Goal: Task Accomplishment & Management: Manage account settings

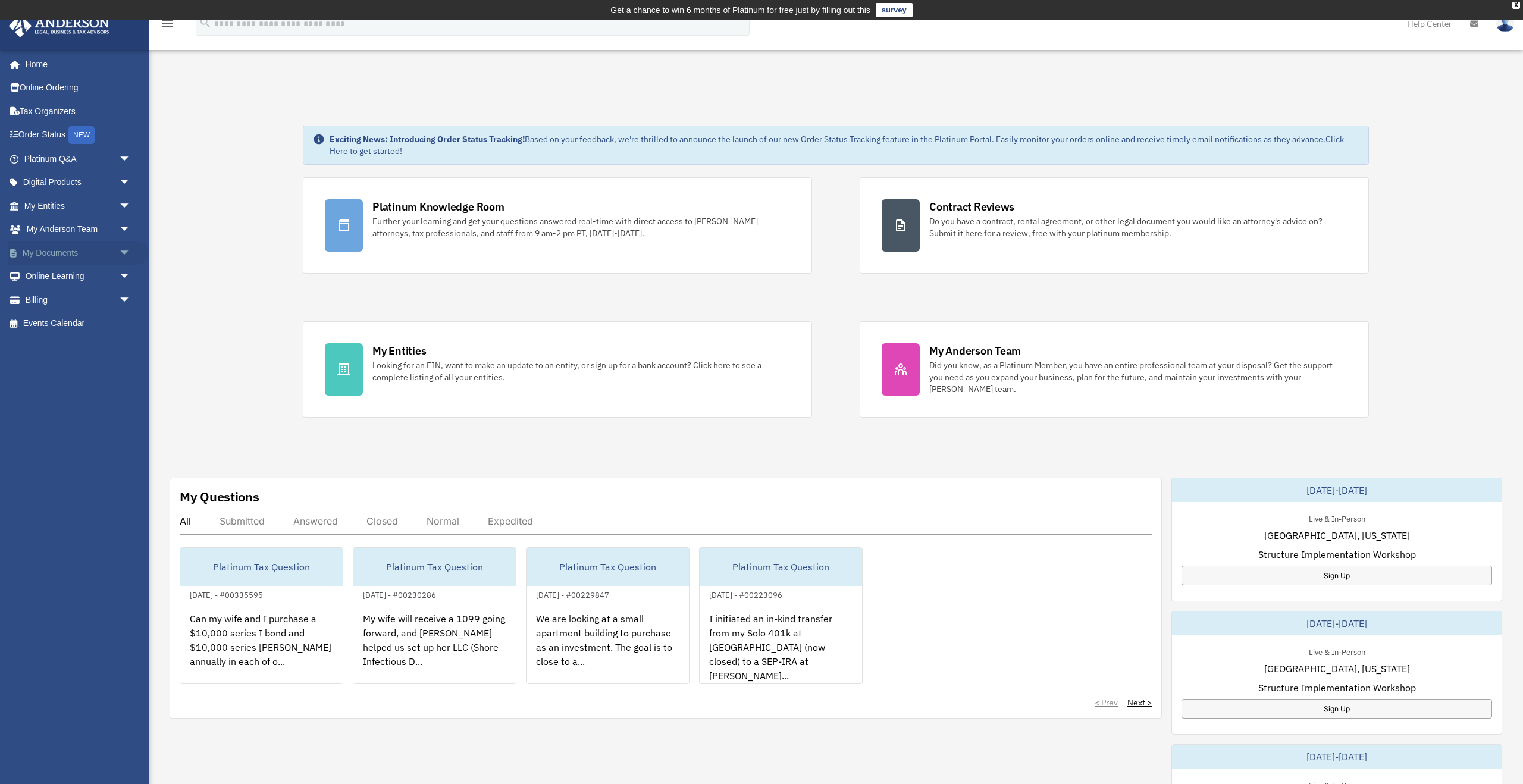
click at [123, 254] on span "arrow_drop_down" at bounding box center [131, 253] width 24 height 25
click at [108, 274] on link "Box" at bounding box center [82, 276] width 132 height 24
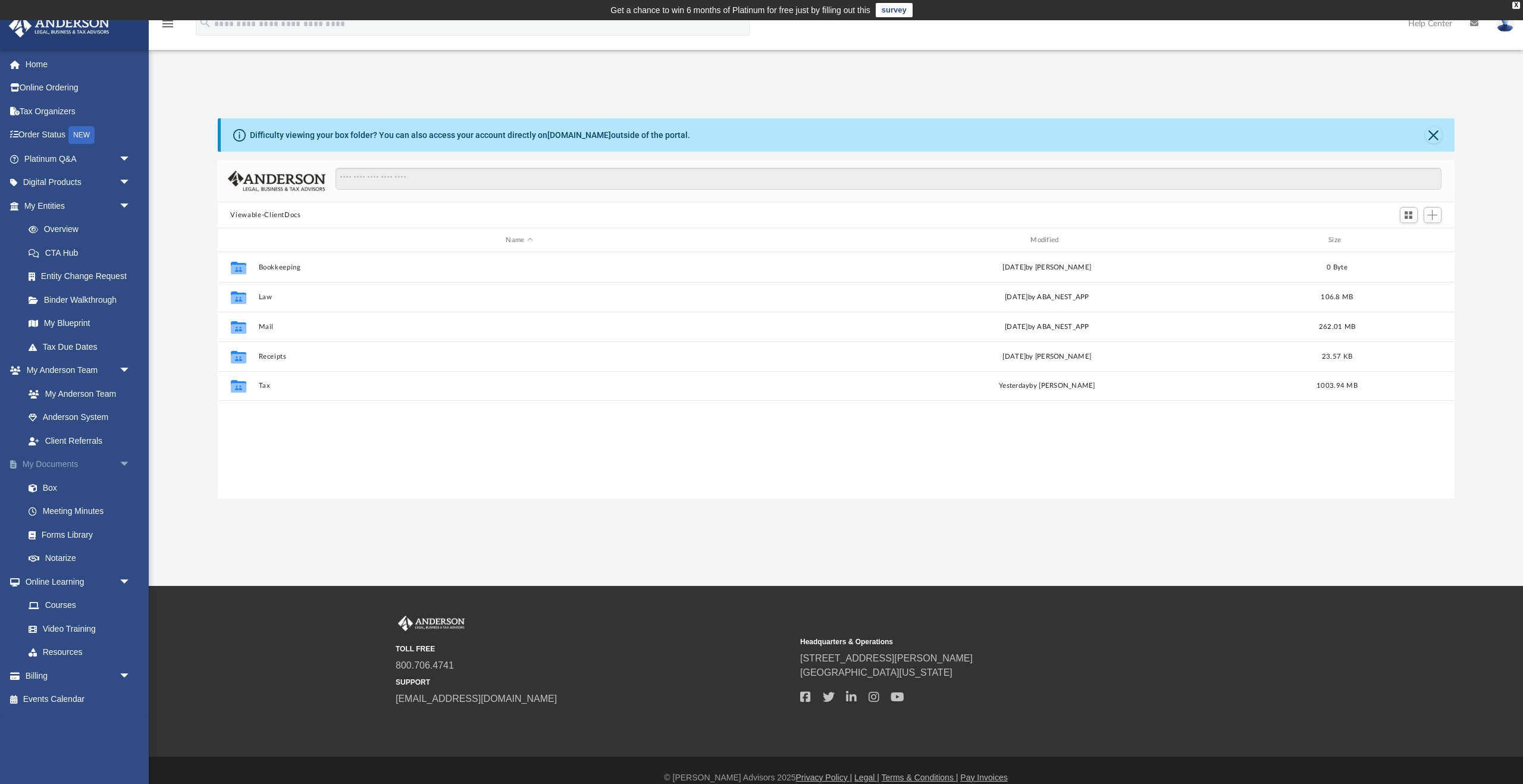
scroll to position [271, 1237]
click at [63, 486] on link "Box" at bounding box center [82, 488] width 132 height 24
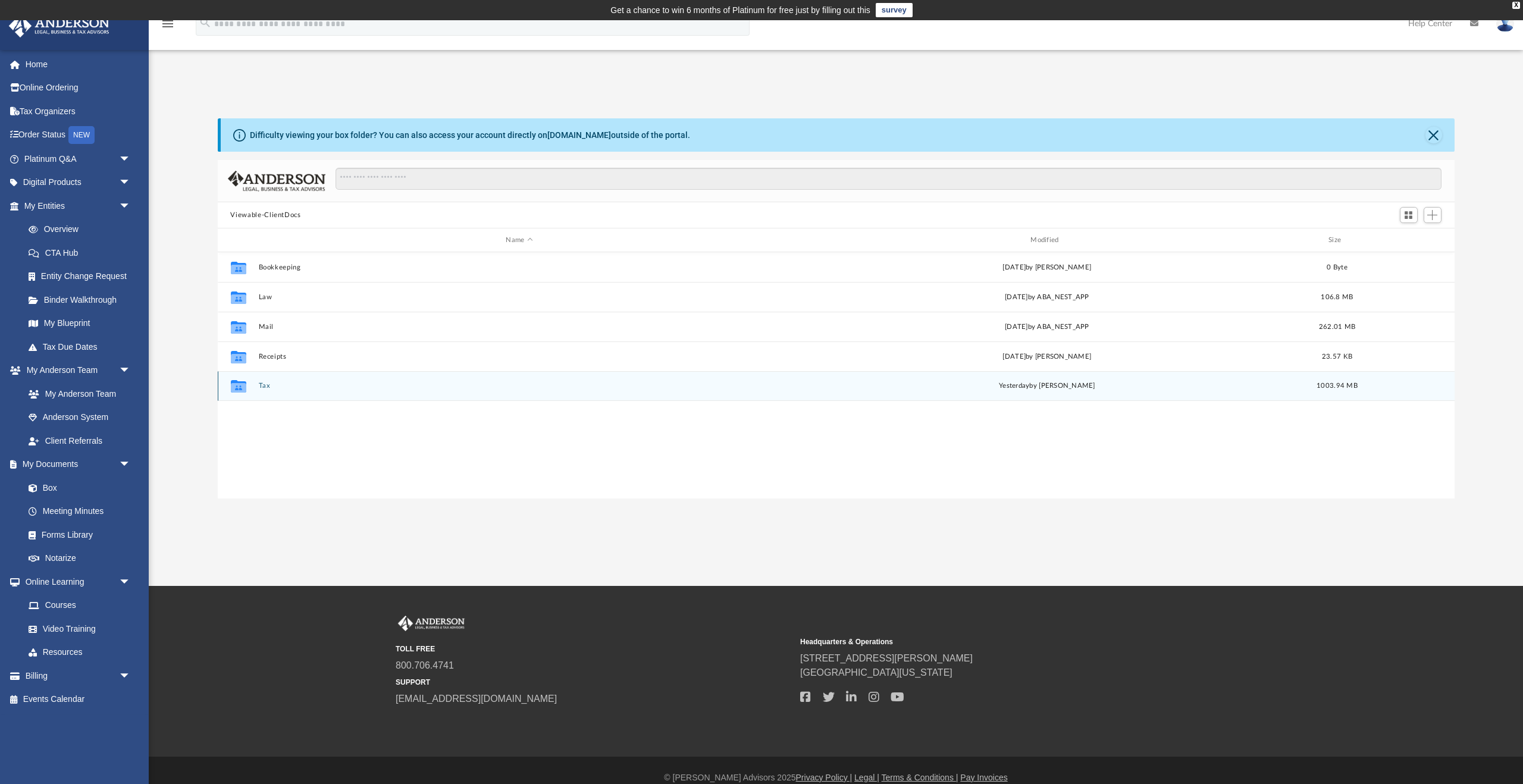
click at [258, 389] on button "Tax" at bounding box center [519, 386] width 522 height 8
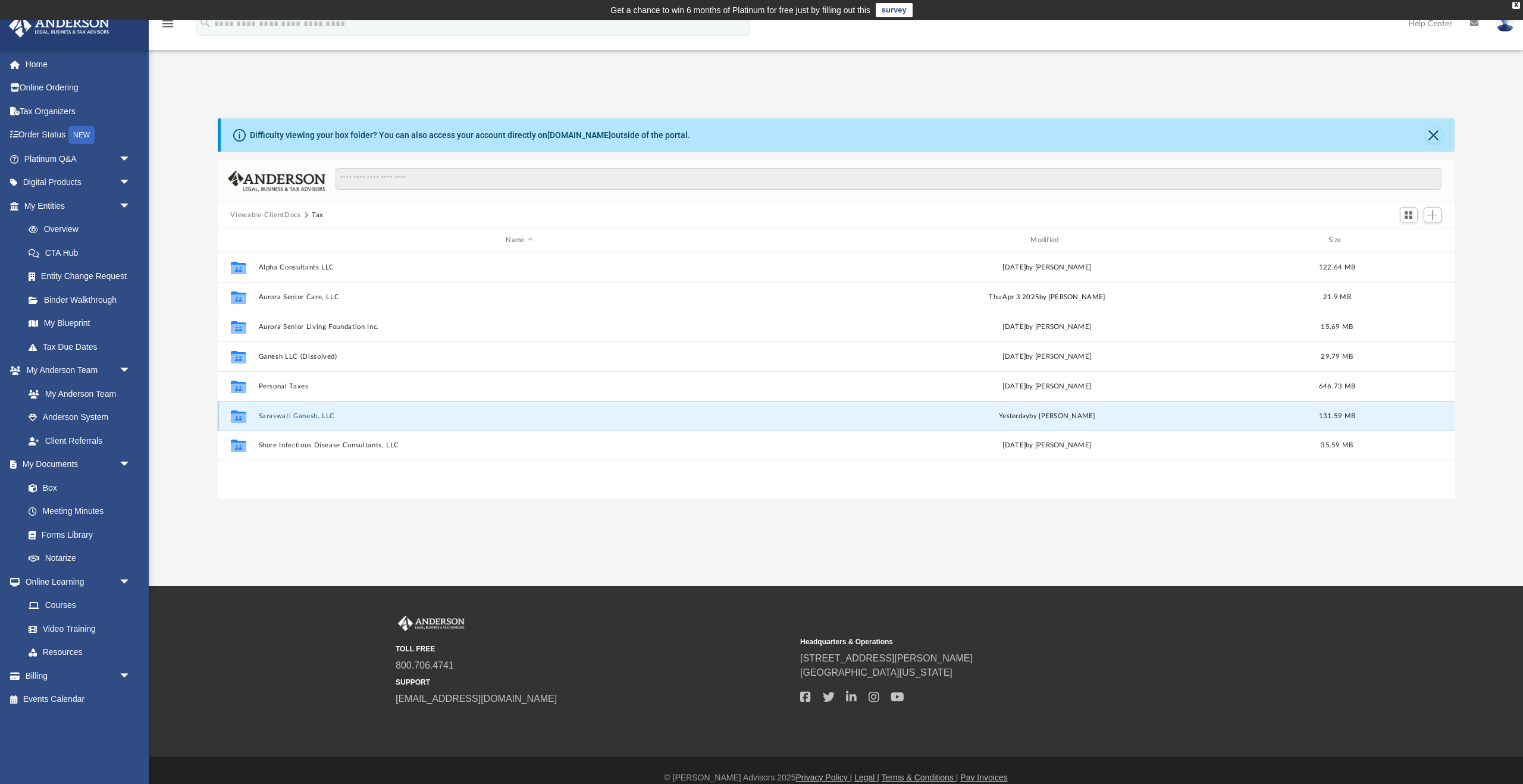
click at [301, 415] on button "Saraswati Ganesh, LLC" at bounding box center [519, 417] width 522 height 8
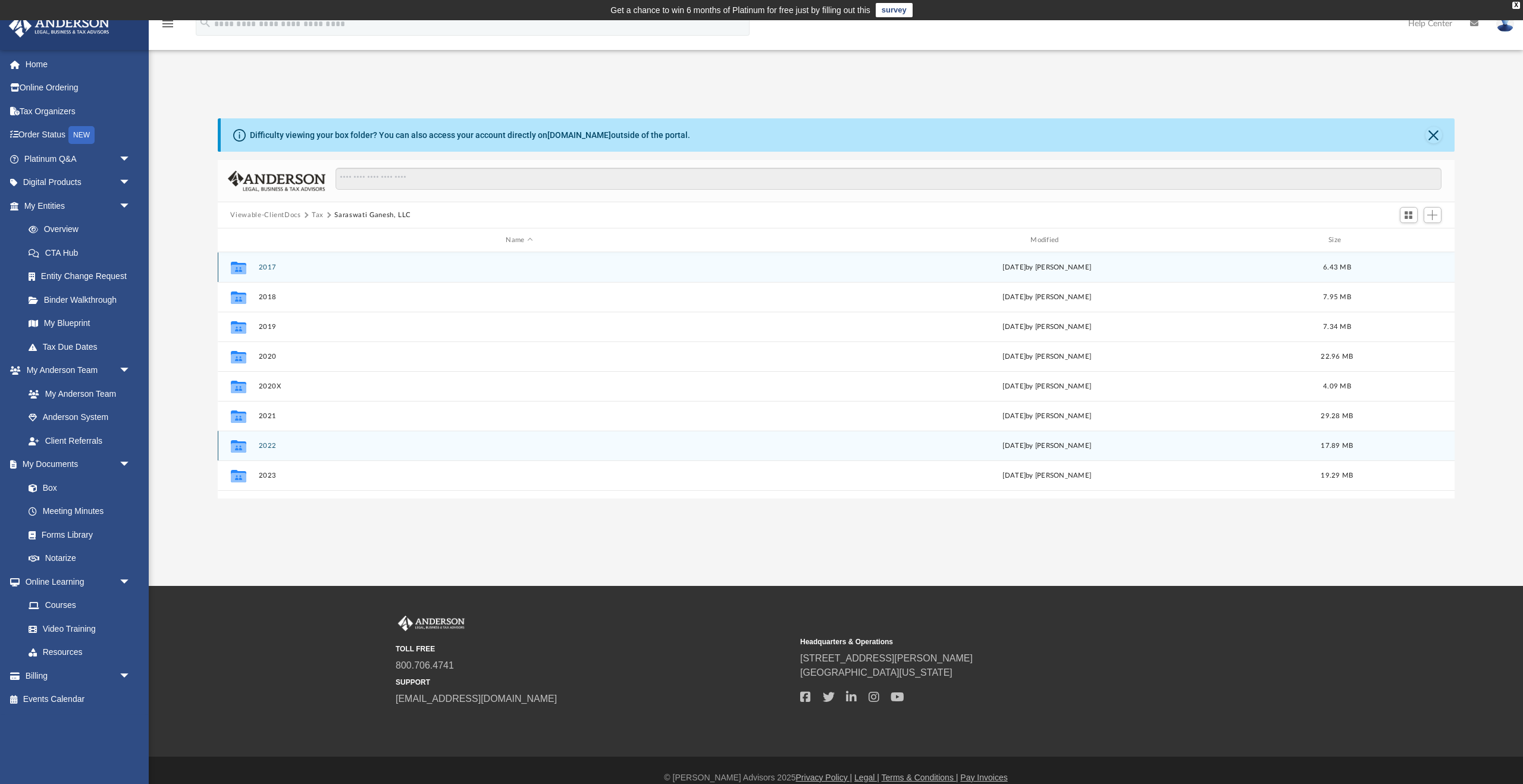
scroll to position [21, 0]
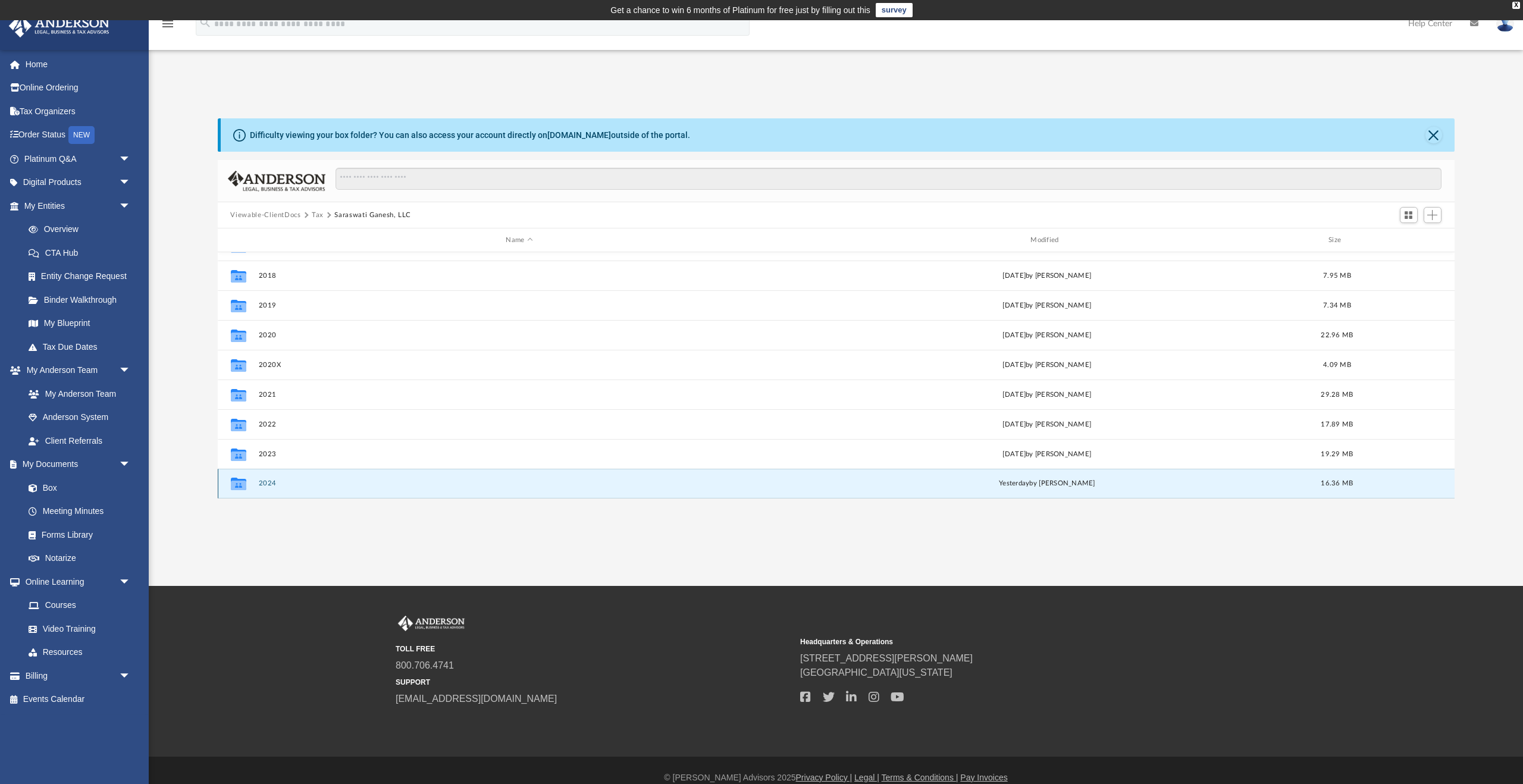
click at [266, 483] on button "2024" at bounding box center [519, 483] width 522 height 8
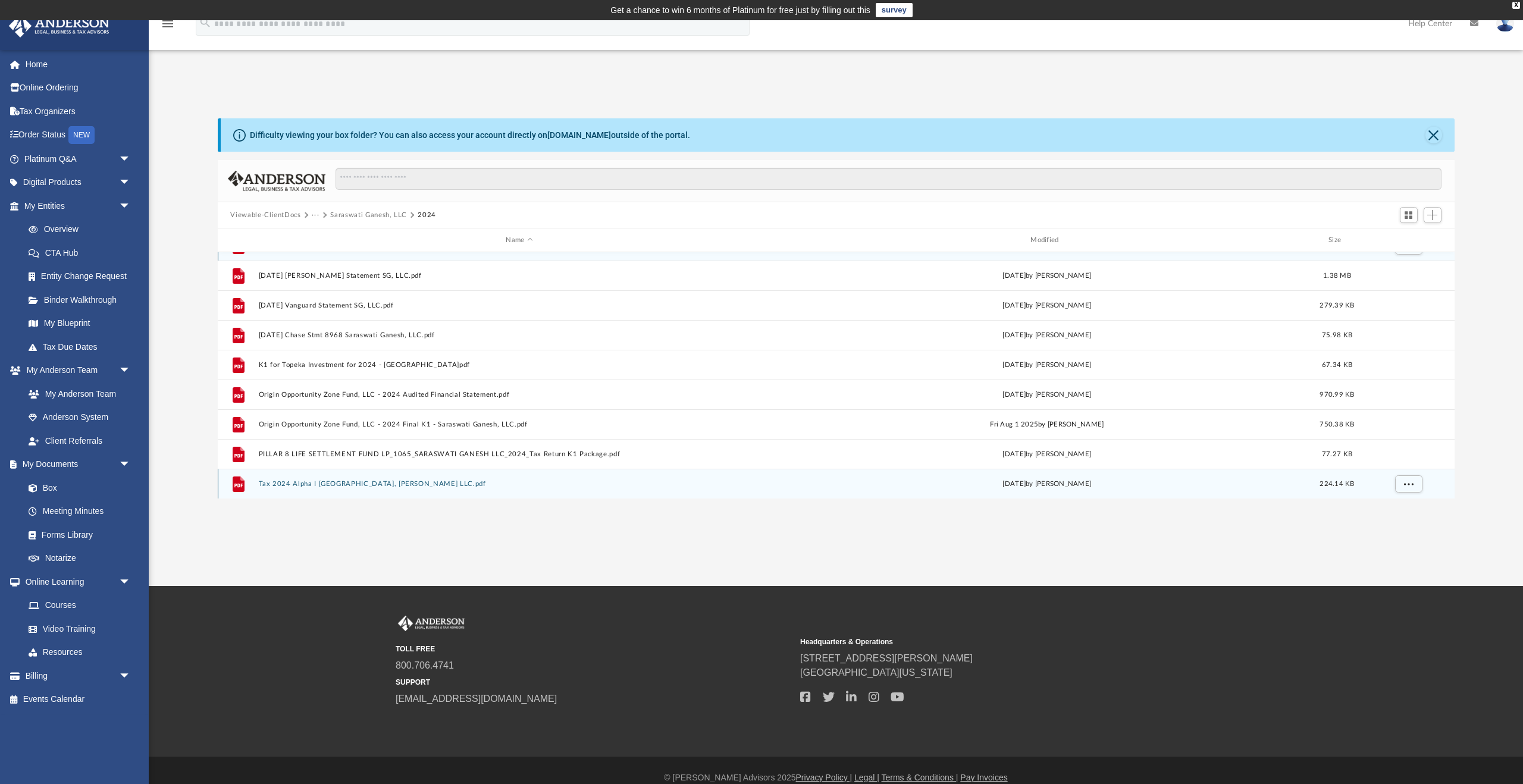
scroll to position [0, 0]
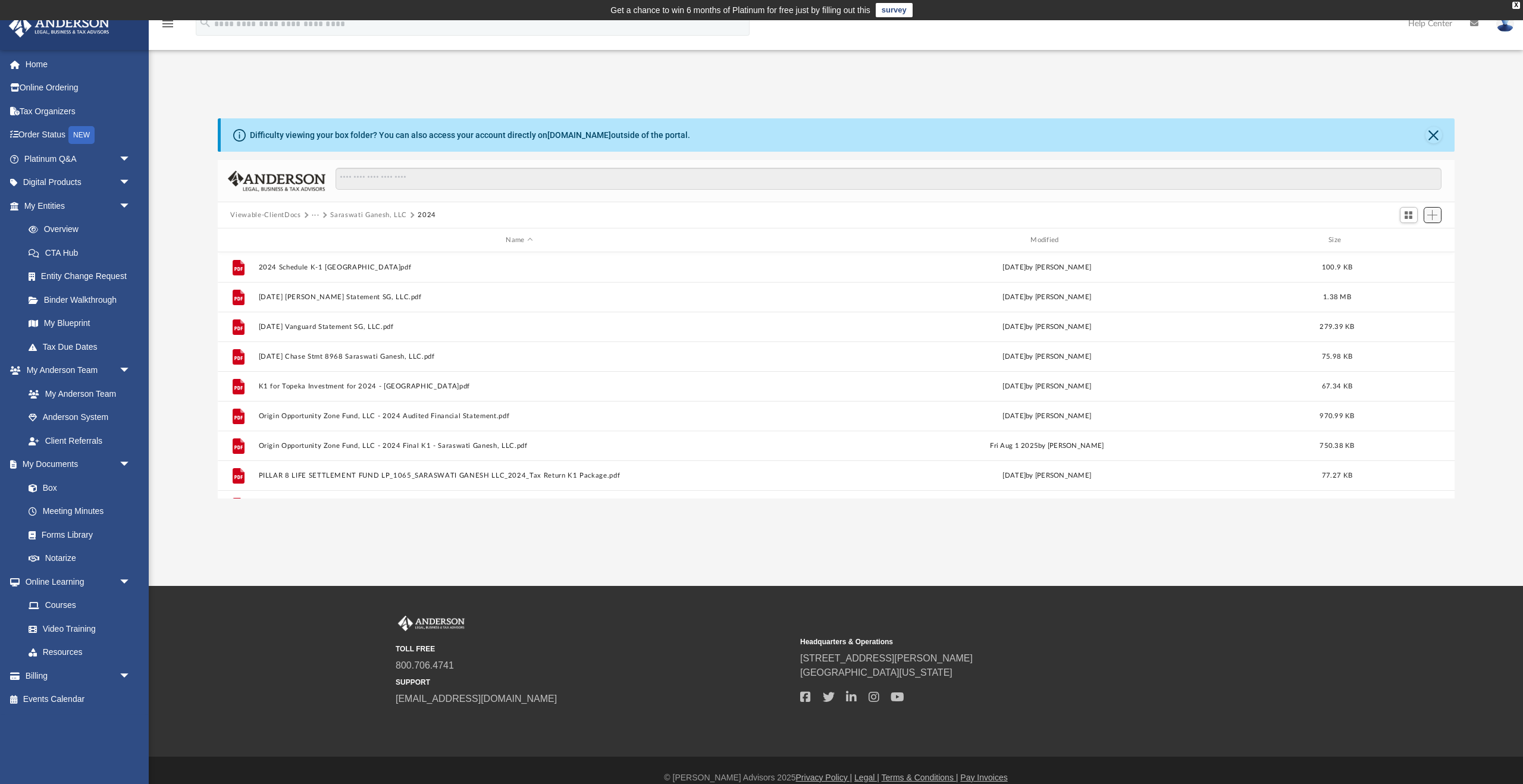
click at [1429, 219] on span "Add" at bounding box center [1432, 215] width 10 height 10
click at [1405, 238] on li "Upload" at bounding box center [1416, 239] width 38 height 13
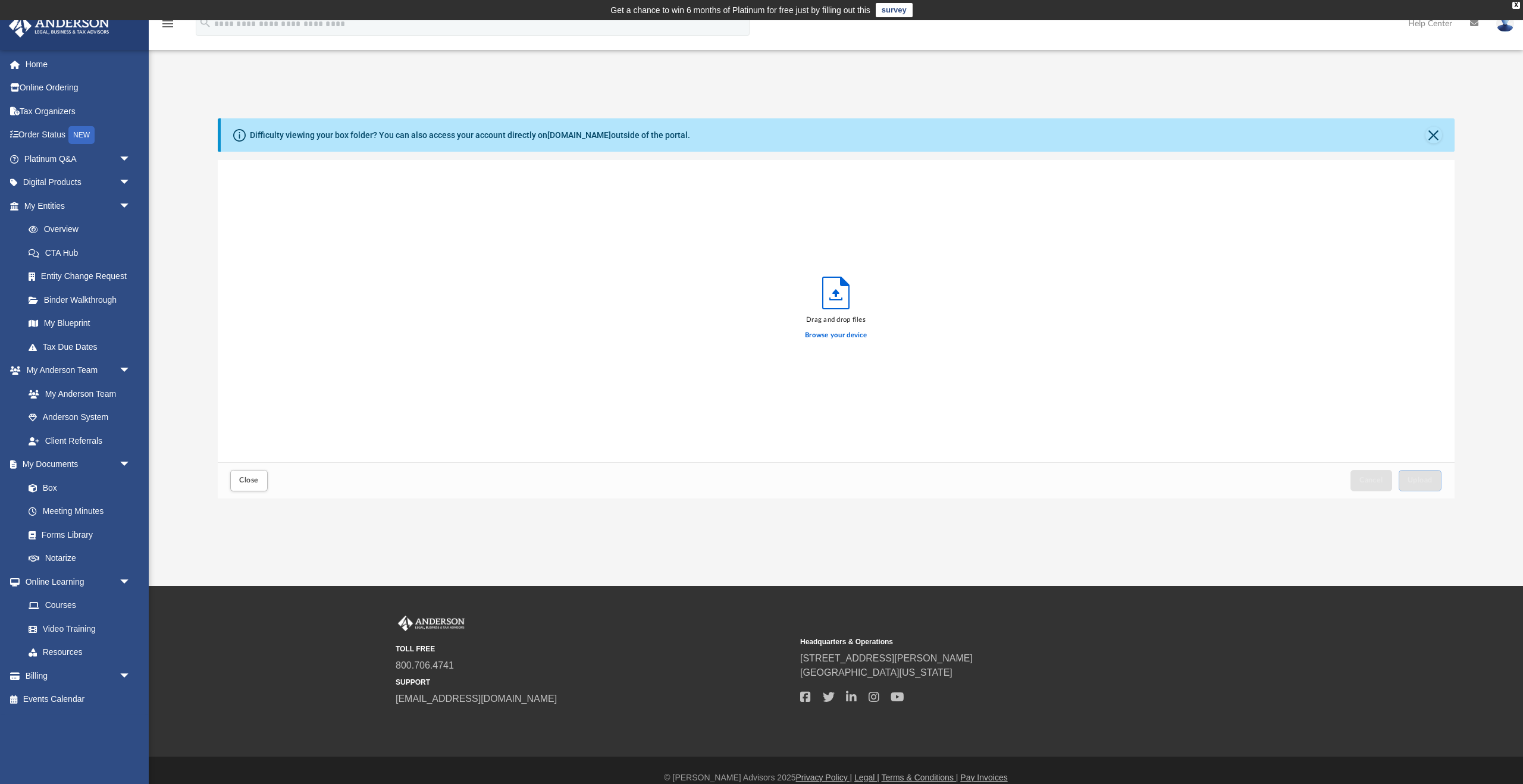
scroll to position [302, 1237]
click at [836, 335] on label "Browse your device" at bounding box center [836, 336] width 62 height 11
click at [0, 0] on input "Browse your device" at bounding box center [0, 0] width 0 height 0
click at [1440, 478] on button "Upload" at bounding box center [1420, 480] width 43 height 21
